Goal: Check status

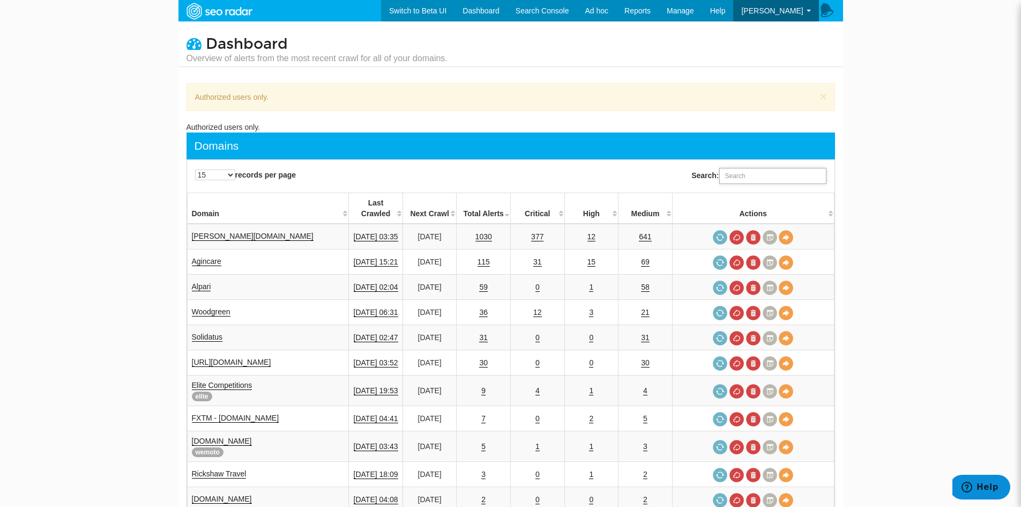
click at [786, 177] on input "Search:" at bounding box center [773, 176] width 107 height 16
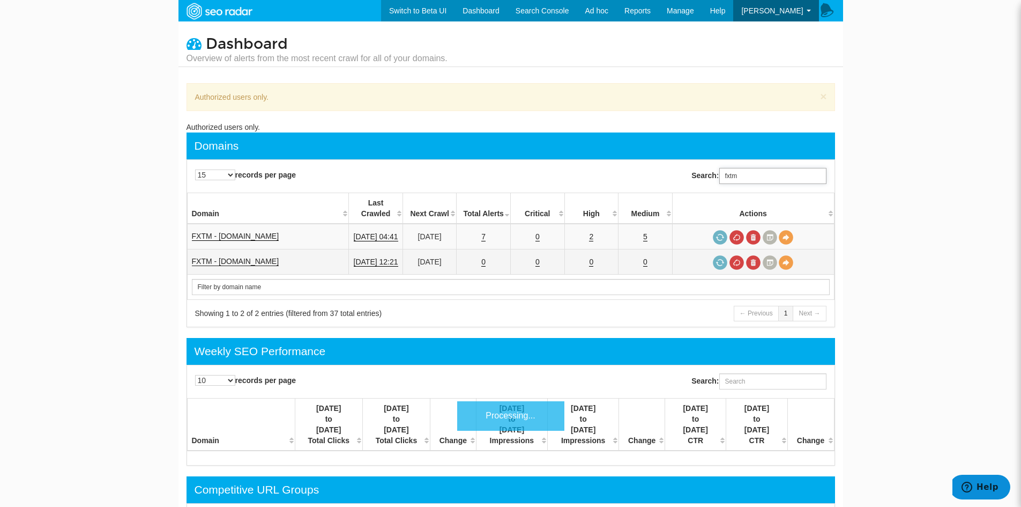
type input "fxtm"
click at [243, 257] on link "FXTM - fxtm.com" at bounding box center [235, 261] width 87 height 9
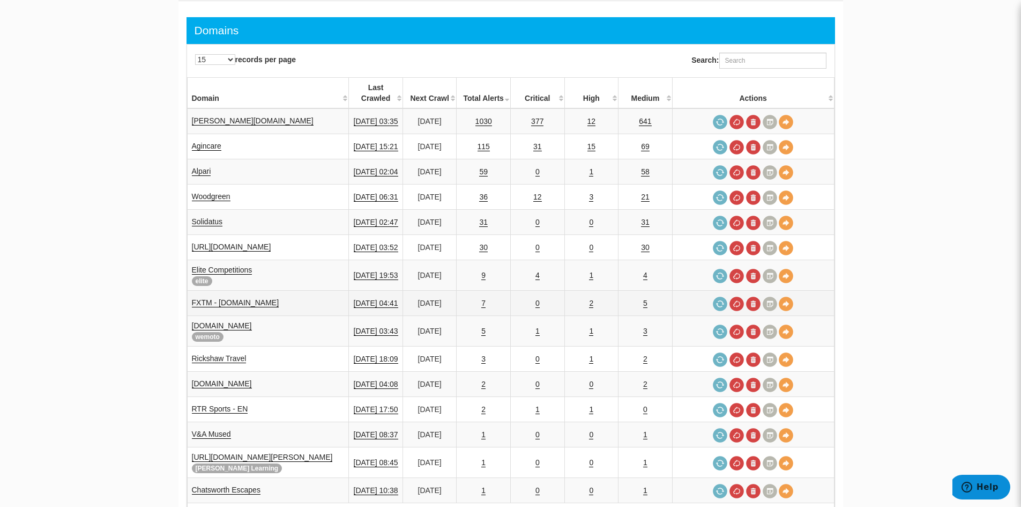
scroll to position [161, 0]
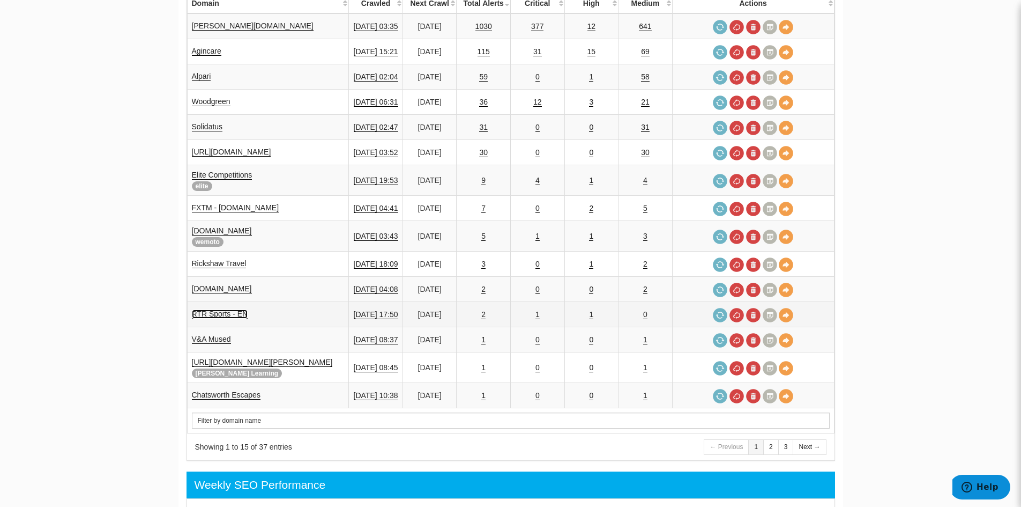
click at [218, 309] on link "RTR Sports - EN" at bounding box center [220, 313] width 56 height 9
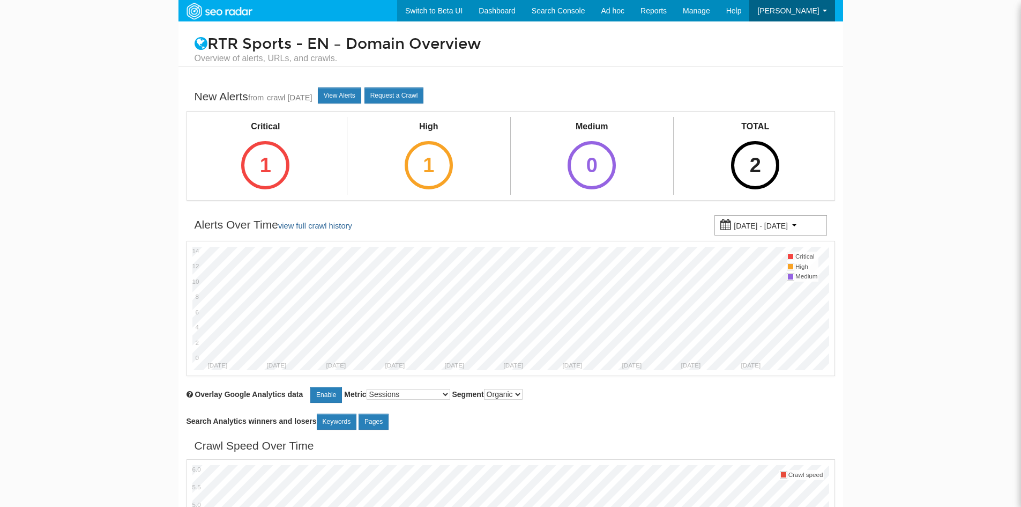
scroll to position [43, 0]
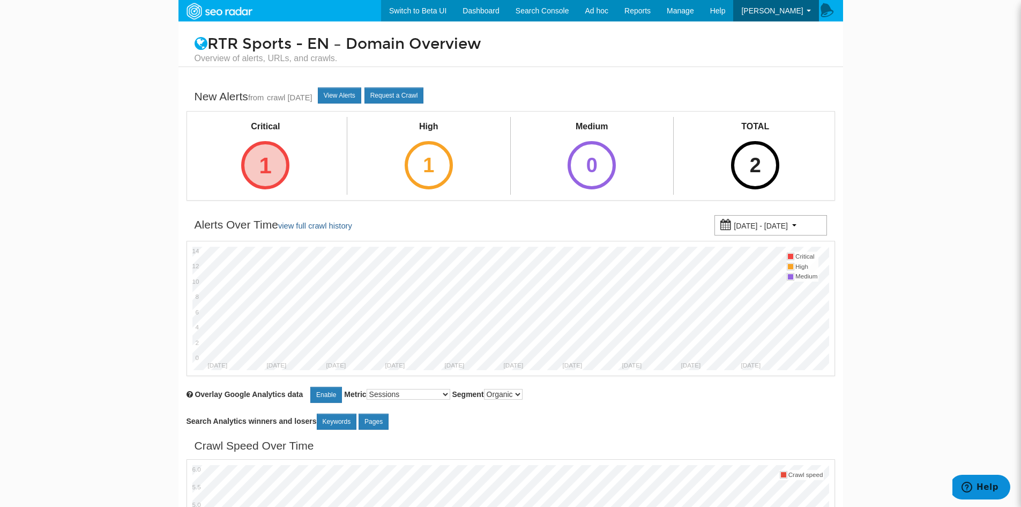
click at [254, 151] on div "1" at bounding box center [265, 165] width 48 height 48
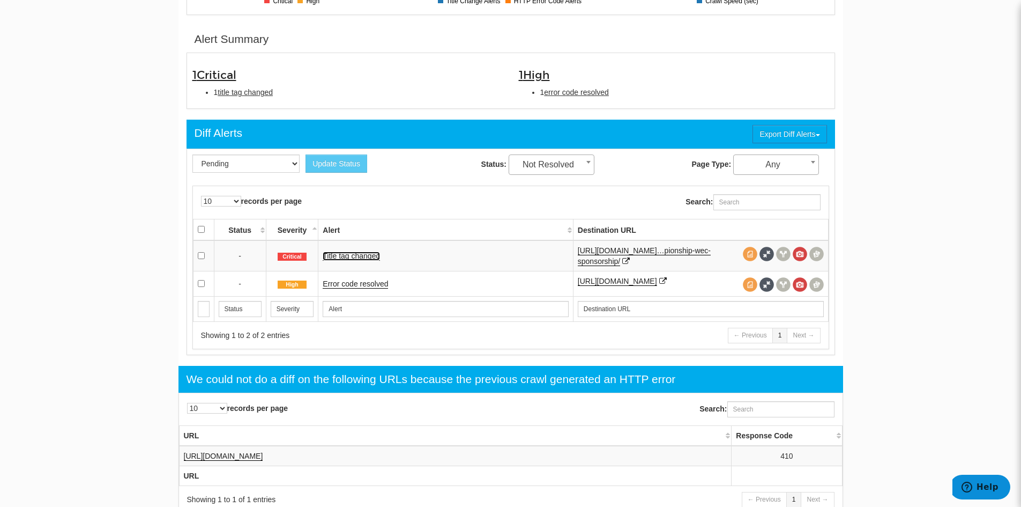
click at [351, 252] on link "Title tag changed" at bounding box center [351, 255] width 57 height 9
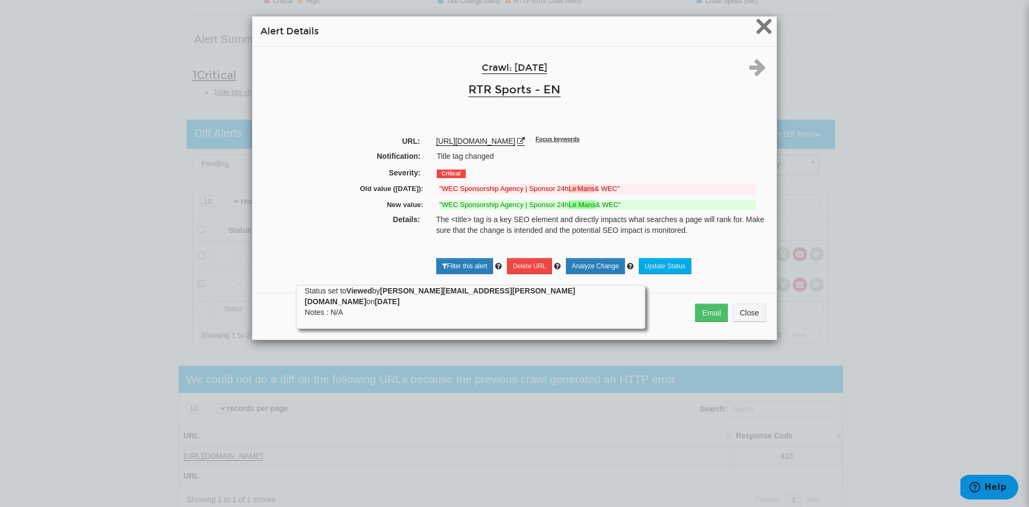
click at [760, 28] on span "×" at bounding box center [764, 26] width 19 height 36
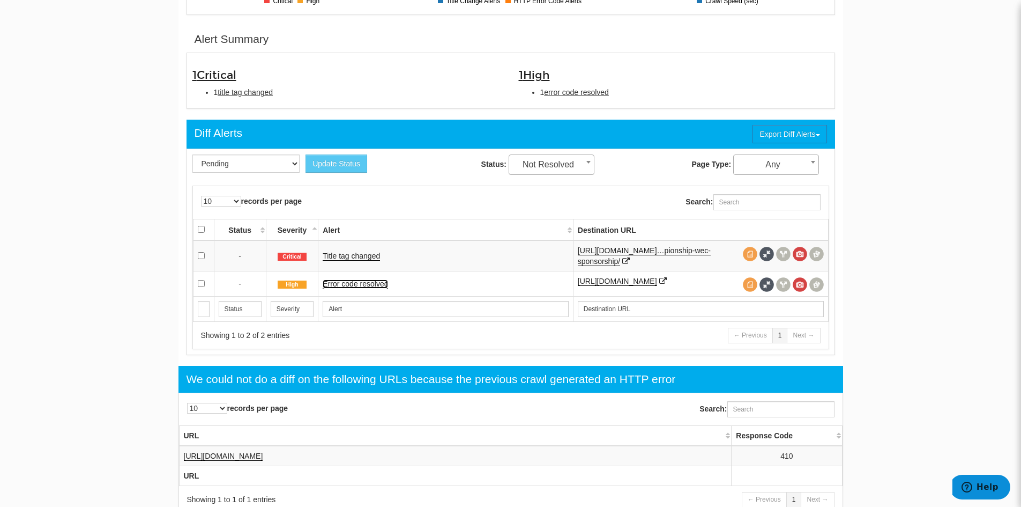
click at [378, 288] on link "Error code resolved" at bounding box center [355, 283] width 65 height 9
